Goal: Task Accomplishment & Management: Complete application form

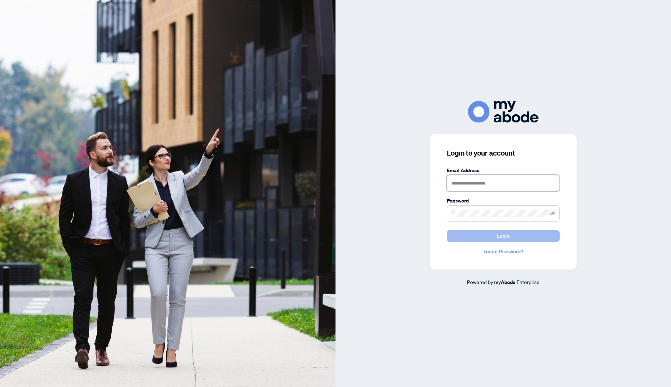
type input "**********"
click at [499, 241] on span "Login" at bounding box center [503, 235] width 13 height 11
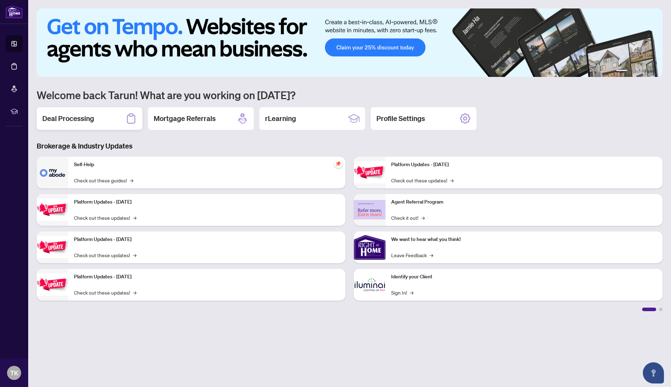
click at [55, 119] on h2 "Deal Processing" at bounding box center [68, 119] width 52 height 10
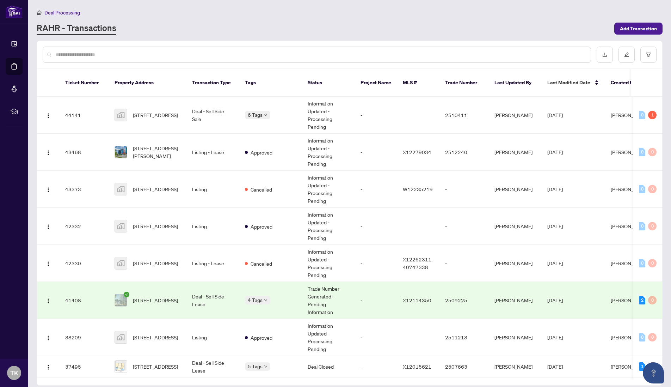
scroll to position [393, 0]
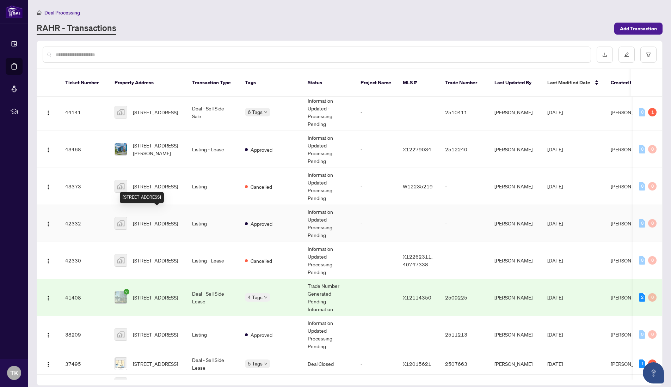
click at [164, 219] on span "[STREET_ADDRESS]" at bounding box center [155, 223] width 45 height 8
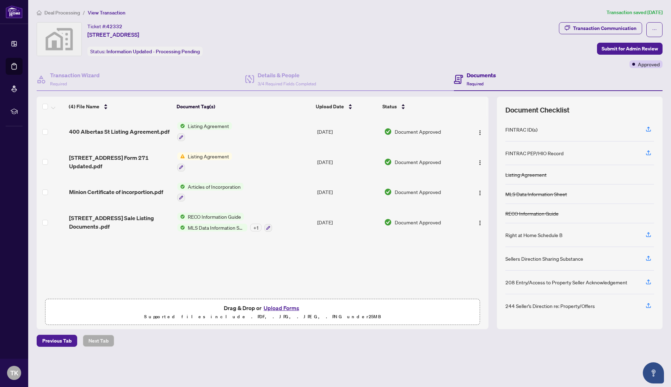
click at [274, 306] on button "Upload Forms" at bounding box center [282, 307] width 40 height 9
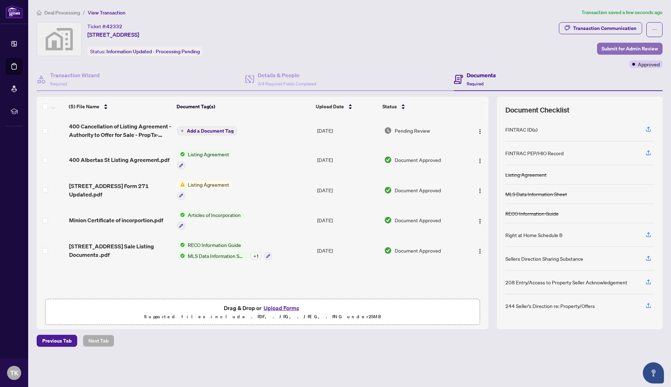
click at [611, 50] on span "Submit for Admin Review" at bounding box center [630, 48] width 56 height 11
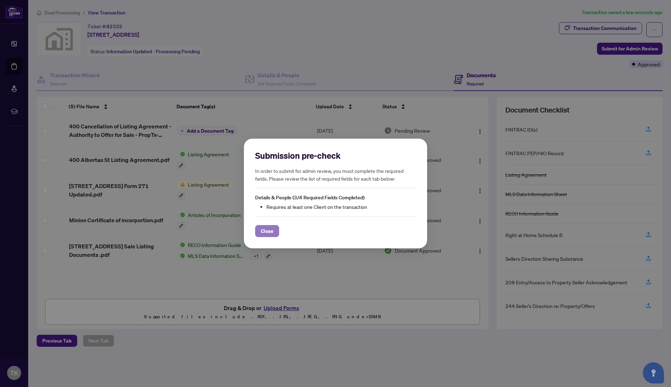
click at [270, 231] on span "Close" at bounding box center [267, 230] width 13 height 11
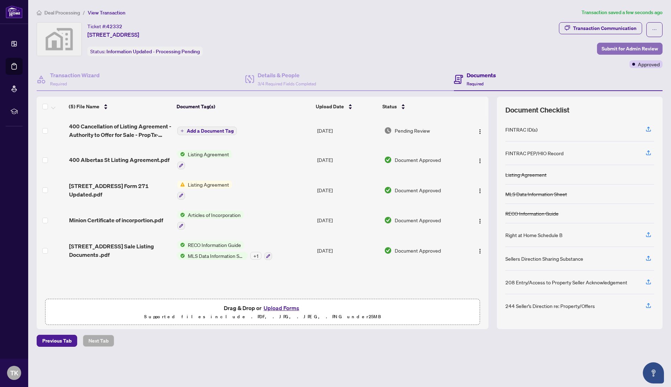
click at [603, 49] on span "Submit for Admin Review" at bounding box center [630, 48] width 56 height 11
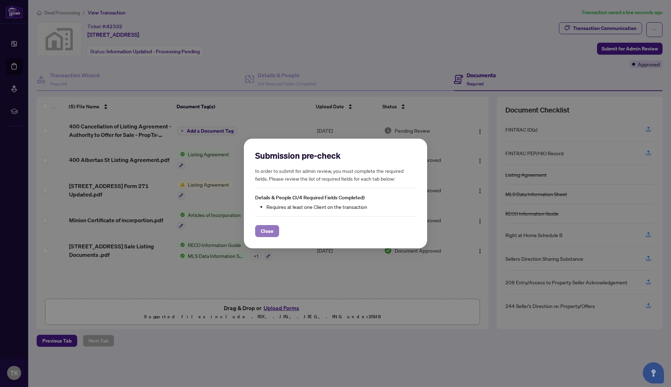
click at [262, 232] on span "Close" at bounding box center [267, 230] width 13 height 11
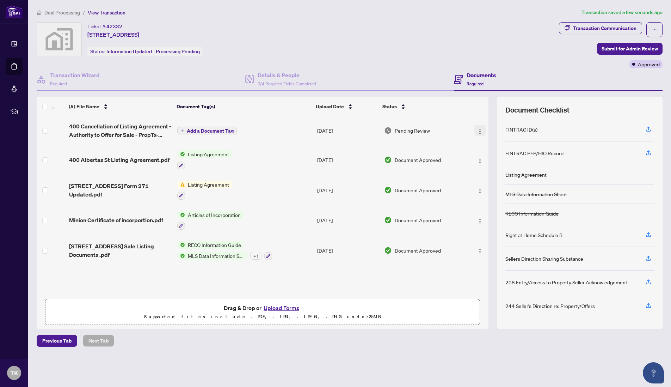
click at [477, 131] on img "button" at bounding box center [480, 132] width 6 height 6
click at [87, 82] on div "Transaction Wizard Required" at bounding box center [75, 79] width 50 height 17
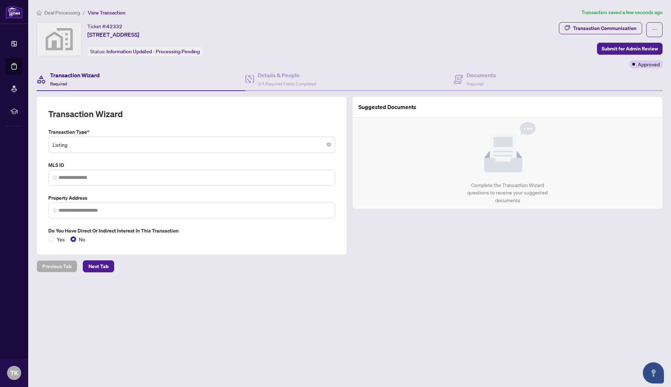
type input "**********"
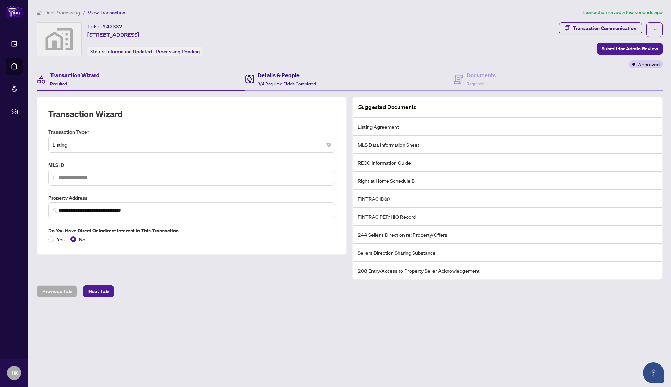
click at [272, 77] on h4 "Details & People" at bounding box center [287, 75] width 59 height 8
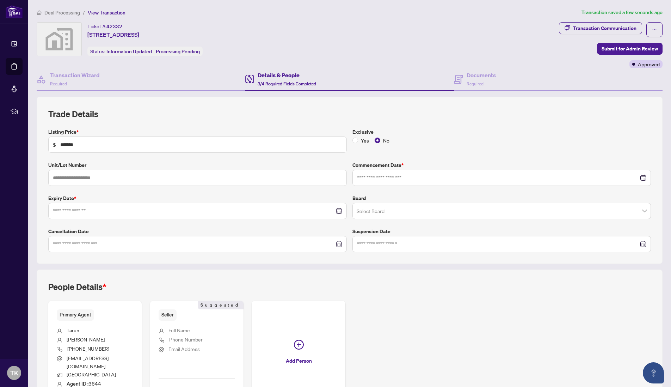
type input "**********"
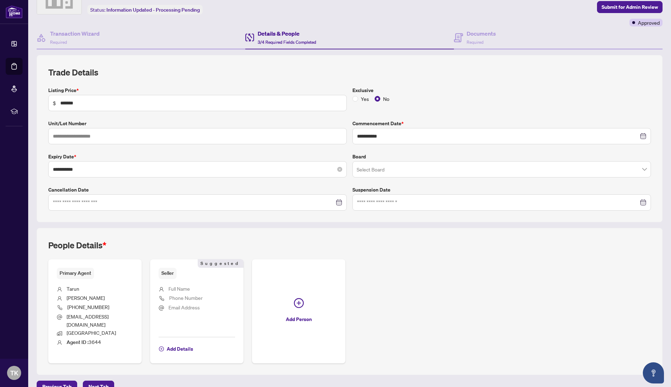
scroll to position [48, 0]
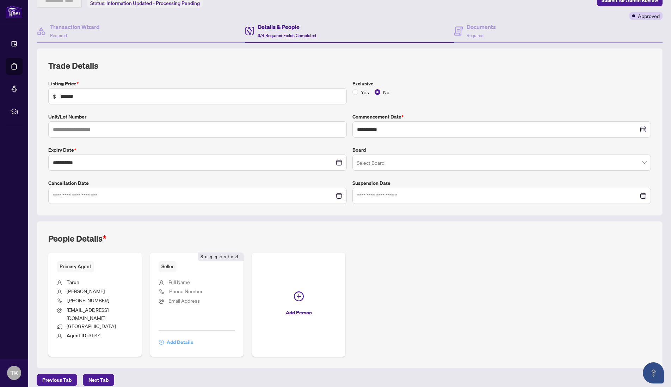
click at [179, 336] on span "Add Details" at bounding box center [180, 341] width 26 height 11
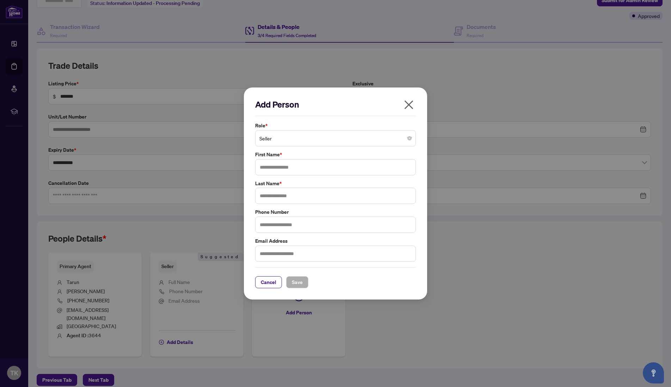
click at [282, 142] on span "Seller" at bounding box center [335, 137] width 152 height 13
click at [407, 103] on icon "close" at bounding box center [409, 104] width 9 height 9
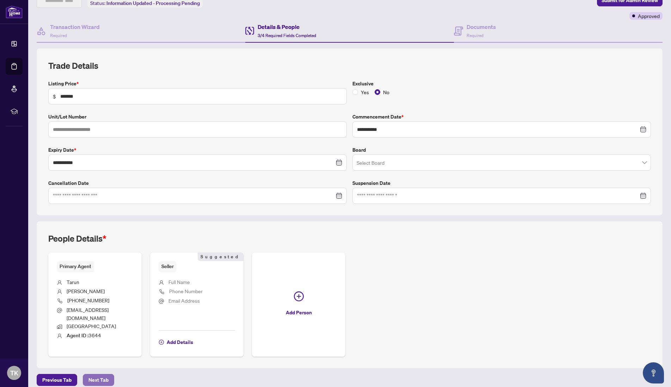
click at [95, 374] on span "Next Tab" at bounding box center [98, 379] width 20 height 11
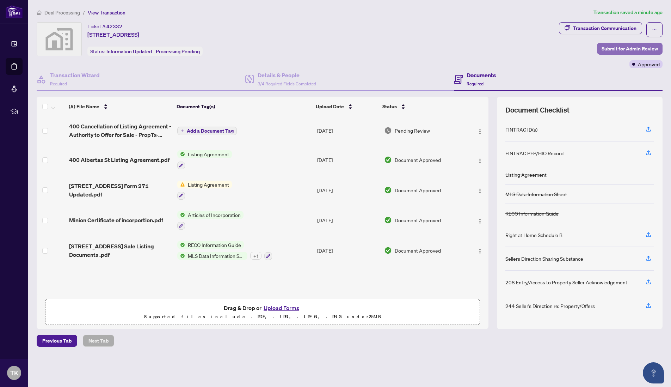
click at [607, 51] on span "Submit for Admin Review" at bounding box center [630, 48] width 56 height 11
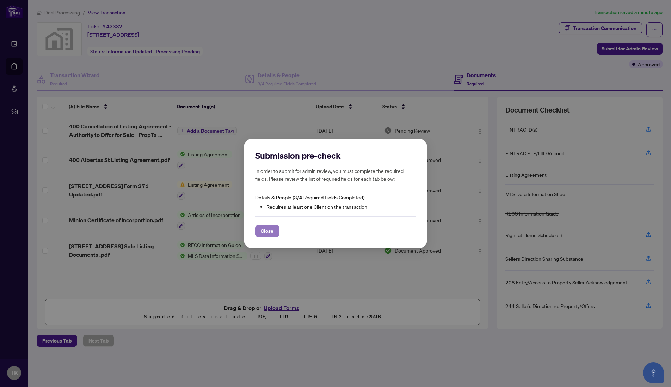
click at [268, 231] on span "Close" at bounding box center [267, 230] width 13 height 11
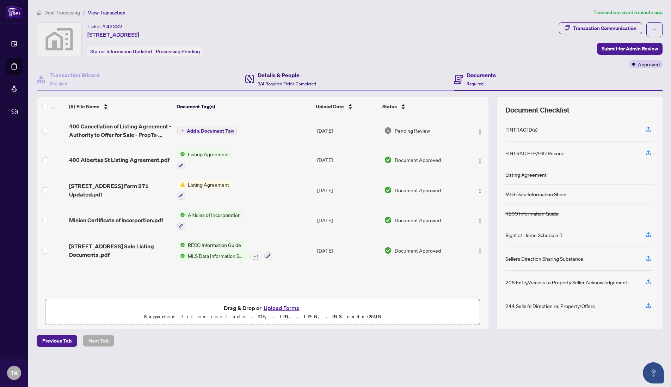
click at [258, 83] on span "3/4 Required Fields Completed" at bounding box center [287, 83] width 59 height 5
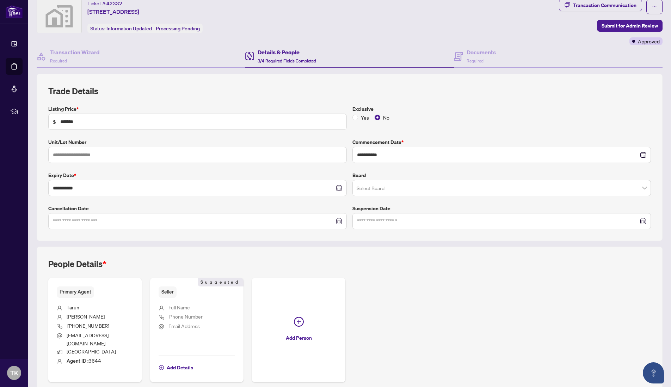
scroll to position [48, 0]
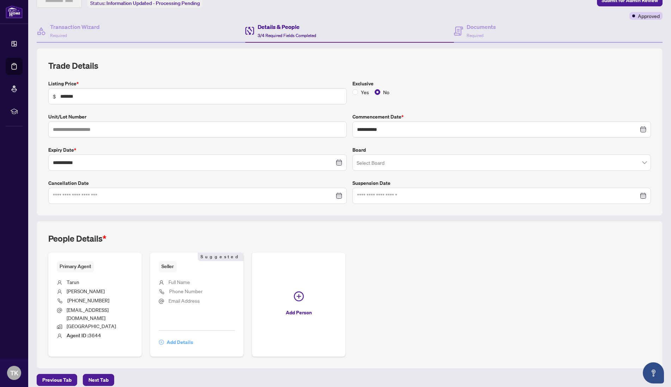
click at [182, 336] on span "Add Details" at bounding box center [180, 341] width 26 height 11
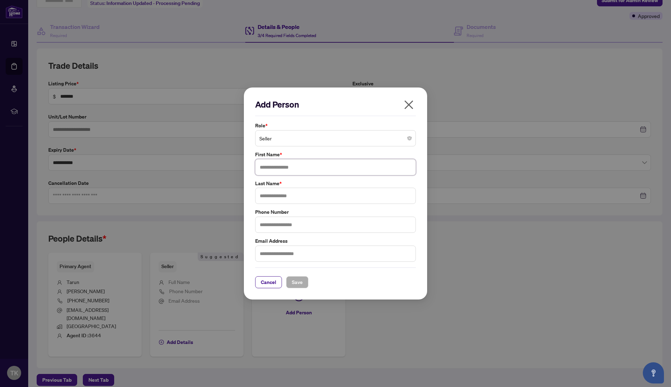
click at [279, 164] on input "text" at bounding box center [335, 167] width 161 height 16
type input "********"
click at [281, 193] on input "text" at bounding box center [335, 196] width 161 height 16
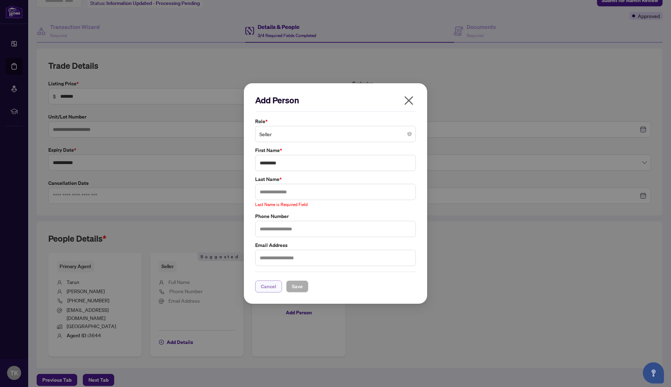
click at [267, 282] on span "Cancel" at bounding box center [269, 286] width 16 height 11
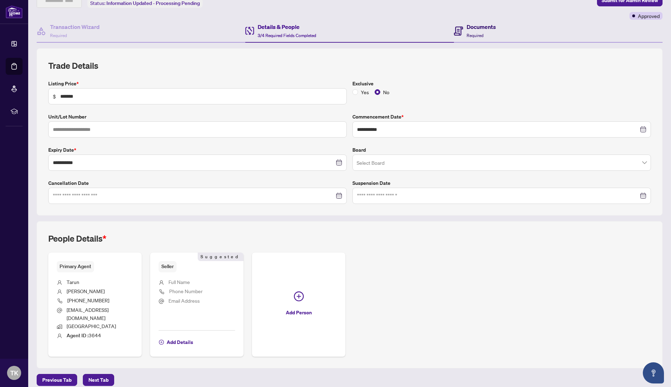
drag, startPoint x: 467, startPoint y: 30, endPoint x: 446, endPoint y: 35, distance: 22.3
click at [467, 30] on div "Documents Required" at bounding box center [481, 31] width 29 height 17
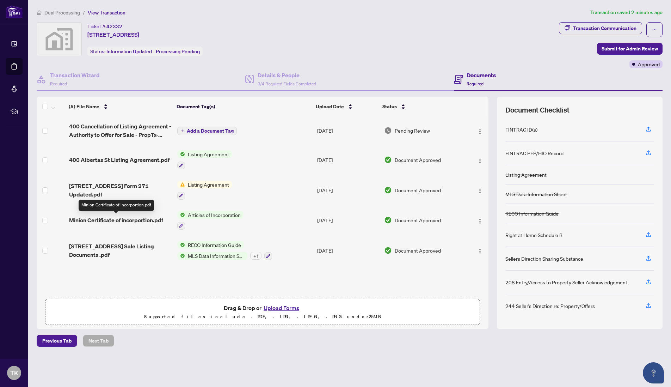
click at [142, 217] on span "Minion Certificate of incorportion.pdf" at bounding box center [116, 220] width 94 height 8
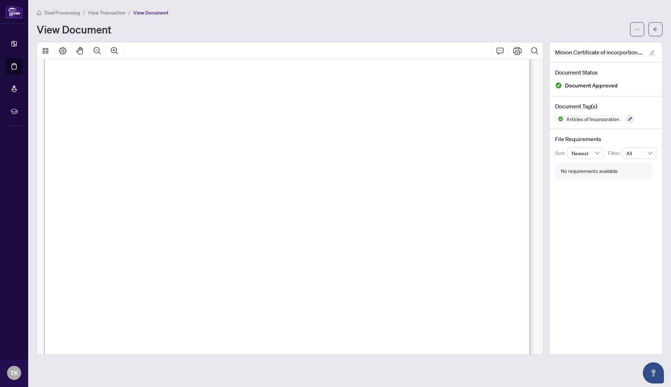
scroll to position [824, 0]
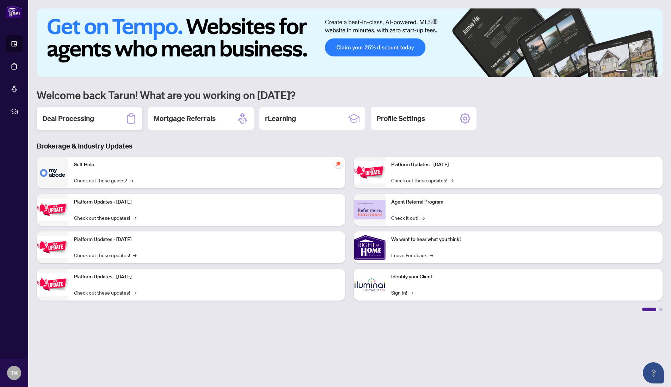
click at [55, 119] on h2 "Deal Processing" at bounding box center [68, 119] width 52 height 10
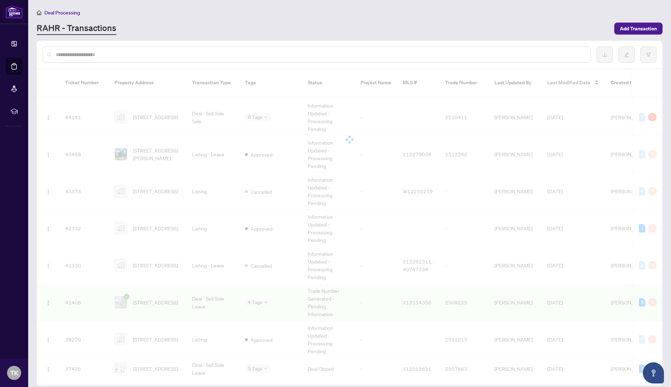
scroll to position [390, 0]
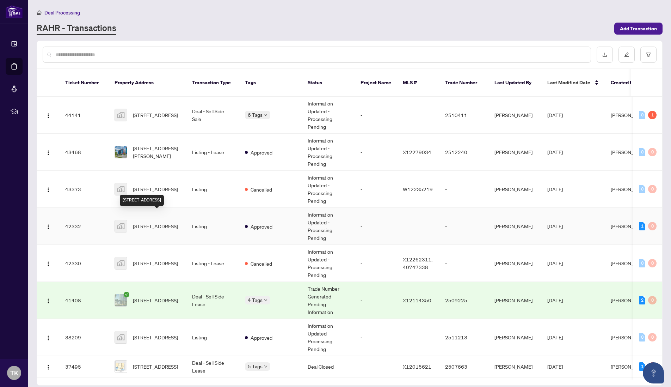
click at [154, 222] on span "[STREET_ADDRESS]" at bounding box center [155, 226] width 45 height 8
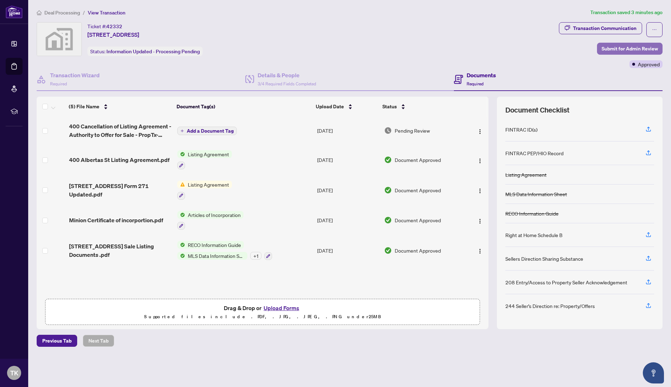
click at [611, 50] on span "Submit for Admin Review" at bounding box center [630, 48] width 56 height 11
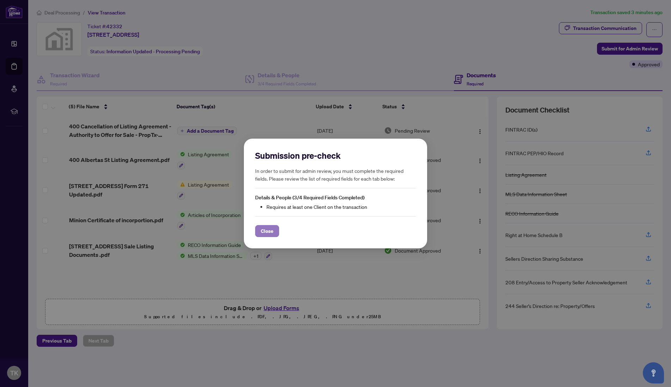
click at [270, 229] on span "Close" at bounding box center [267, 230] width 13 height 11
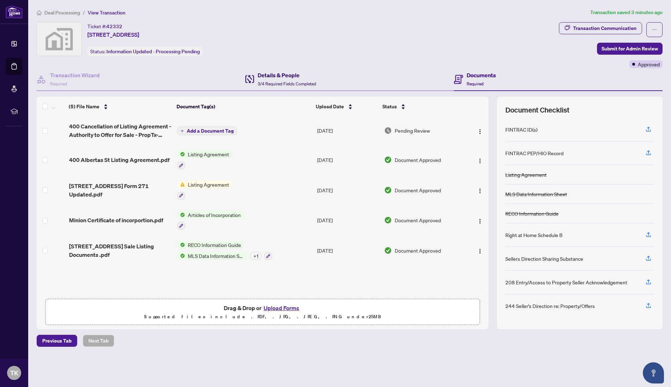
click at [278, 75] on h4 "Details & People" at bounding box center [287, 75] width 59 height 8
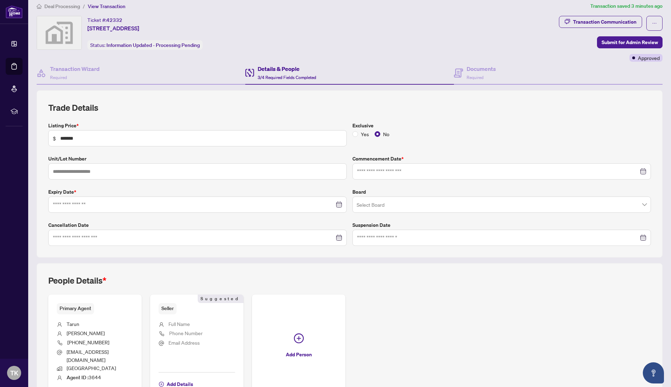
type input "**********"
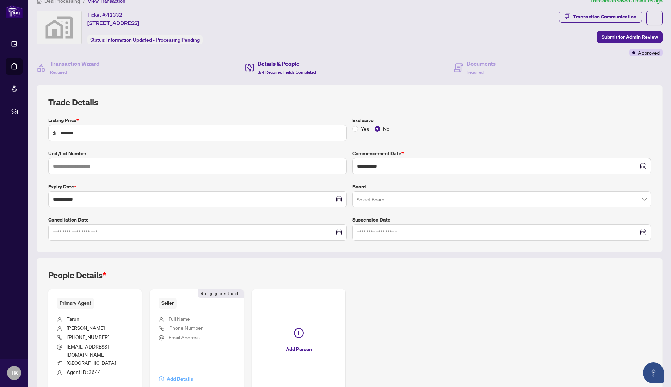
click at [178, 374] on span "Add Details" at bounding box center [180, 378] width 26 height 11
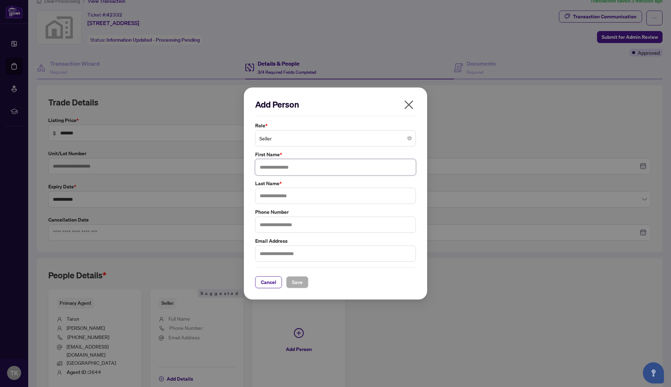
click at [263, 161] on input "text" at bounding box center [335, 167] width 161 height 16
type input "**********"
click at [267, 190] on input "text" at bounding box center [335, 196] width 161 height 16
type input "*********"
click at [293, 282] on span "Save" at bounding box center [297, 281] width 11 height 11
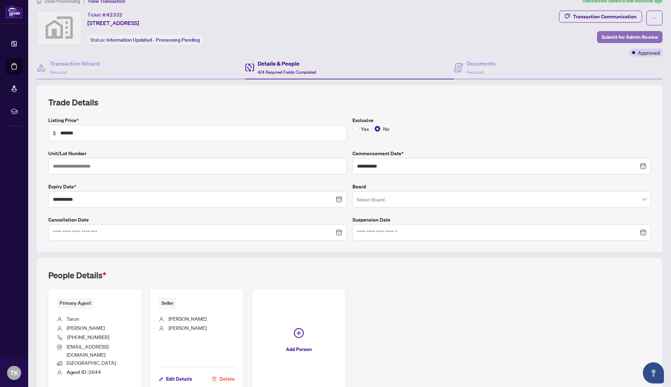
click at [612, 38] on span "Submit for Admin Review" at bounding box center [630, 36] width 56 height 11
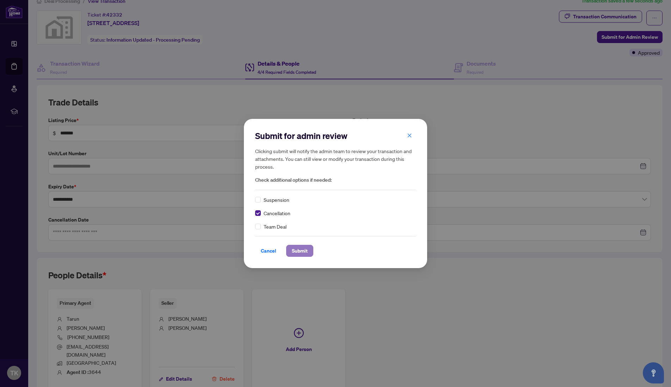
click at [306, 250] on span "Submit" at bounding box center [300, 250] width 16 height 11
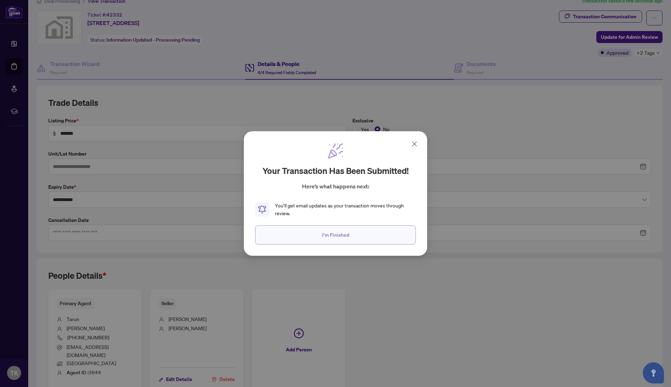
click at [328, 235] on span "I'm Finished" at bounding box center [335, 234] width 27 height 11
